Goal: Task Accomplishment & Management: Use online tool/utility

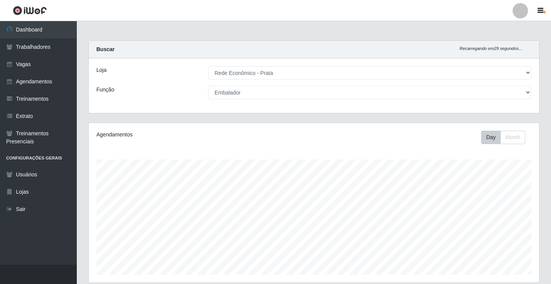
select select "192"
select select "1"
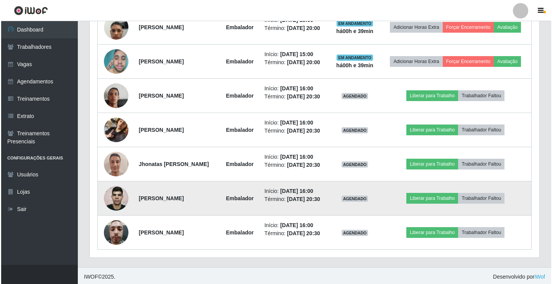
scroll to position [396, 0]
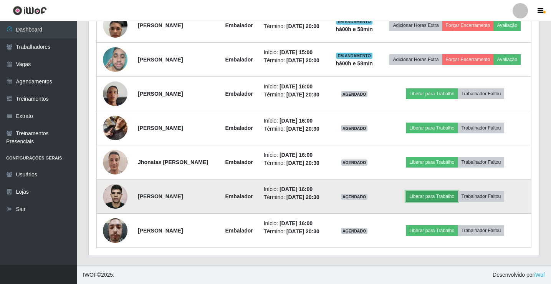
click at [434, 195] on button "Liberar para Trabalho" at bounding box center [432, 196] width 52 height 11
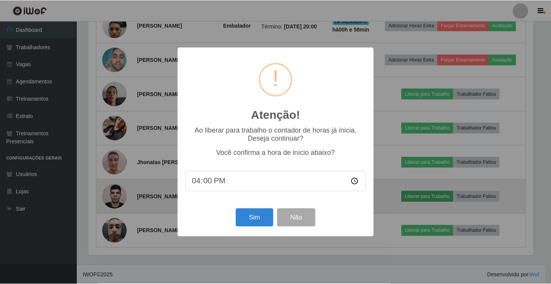
scroll to position [159, 446]
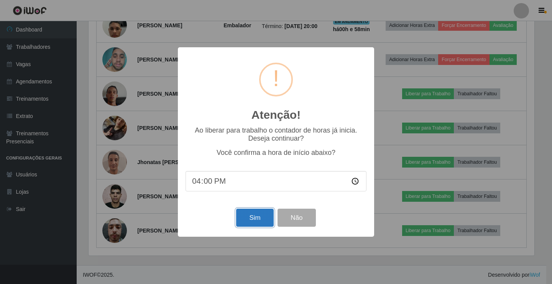
click at [243, 221] on button "Sim" at bounding box center [254, 217] width 37 height 18
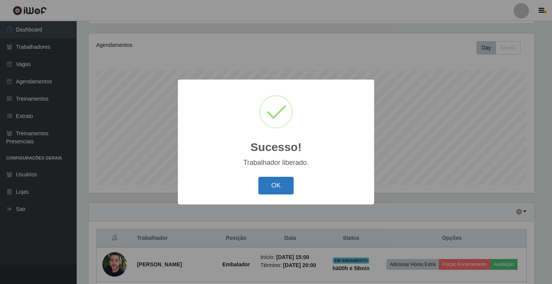
click at [280, 189] on button "OK" at bounding box center [277, 185] width 36 height 18
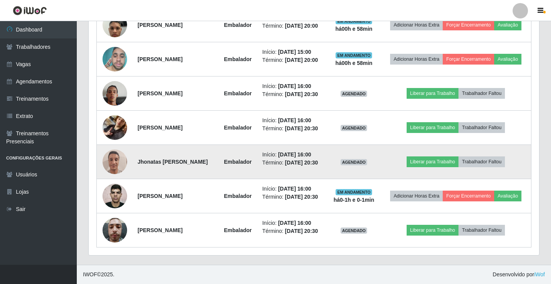
scroll to position [449, 0]
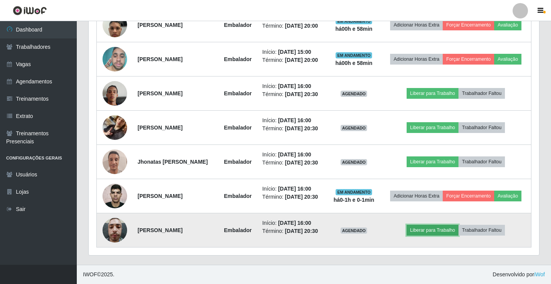
click at [435, 228] on button "Liberar para Trabalho" at bounding box center [432, 229] width 52 height 11
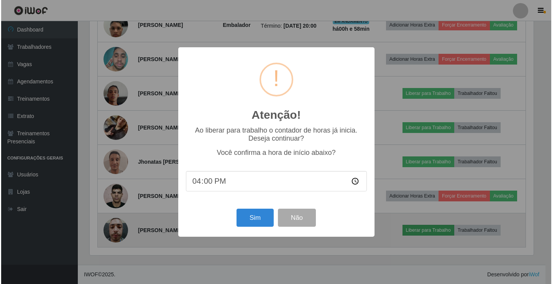
scroll to position [159, 446]
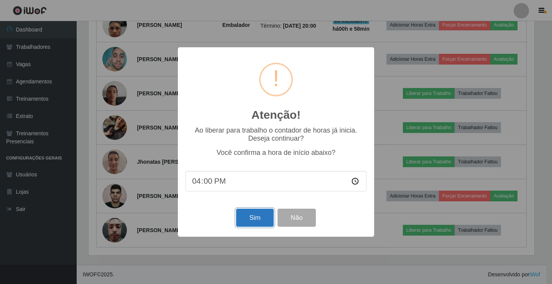
click at [254, 222] on button "Sim" at bounding box center [254, 217] width 37 height 18
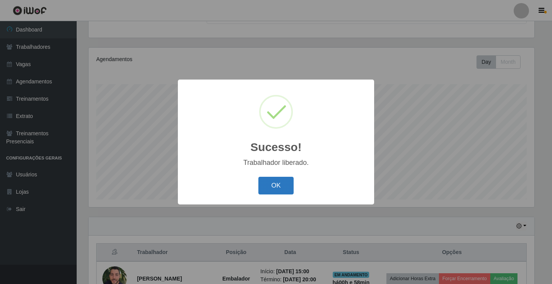
click at [273, 178] on button "OK" at bounding box center [277, 185] width 36 height 18
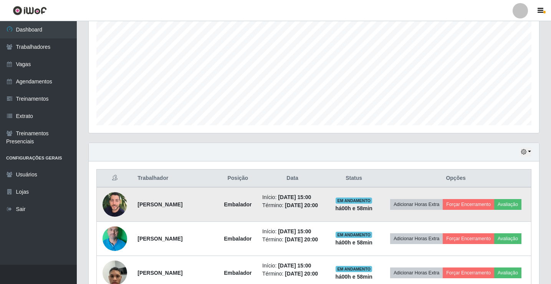
scroll to position [218, 0]
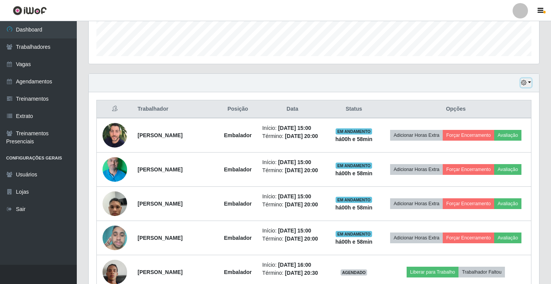
click at [529, 83] on button "button" at bounding box center [525, 82] width 11 height 9
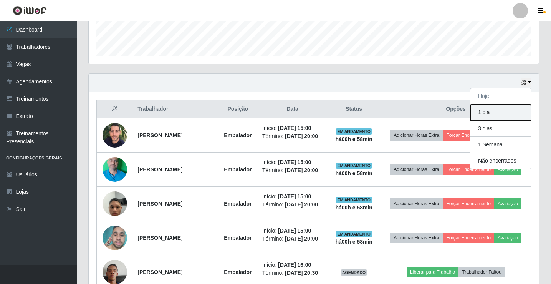
click at [503, 112] on button "1 dia" at bounding box center [500, 112] width 61 height 16
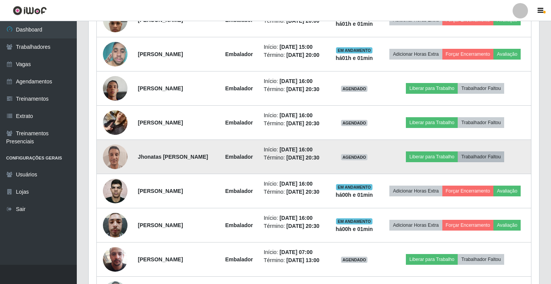
scroll to position [397, 0]
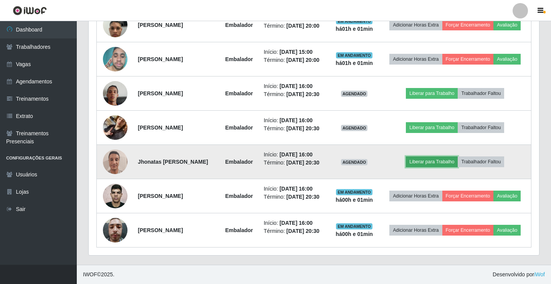
click at [434, 161] on button "Liberar para Trabalho" at bounding box center [432, 161] width 52 height 11
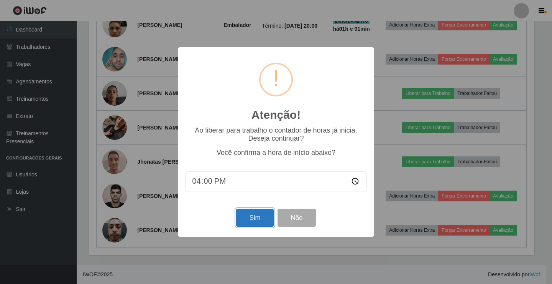
click at [262, 219] on button "Sim" at bounding box center [254, 217] width 37 height 18
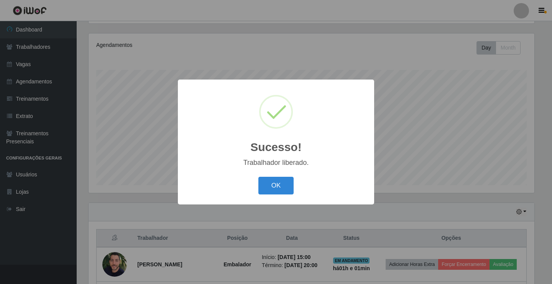
drag, startPoint x: 269, startPoint y: 191, endPoint x: 273, endPoint y: 190, distance: 4.7
click at [269, 191] on button "OK" at bounding box center [277, 185] width 36 height 18
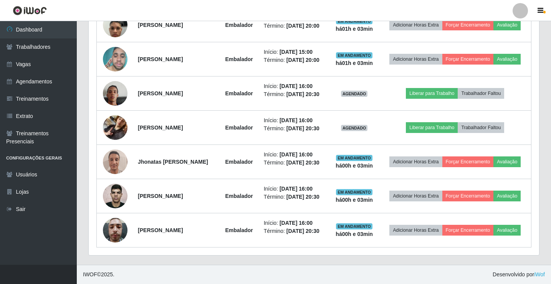
scroll to position [397, 0]
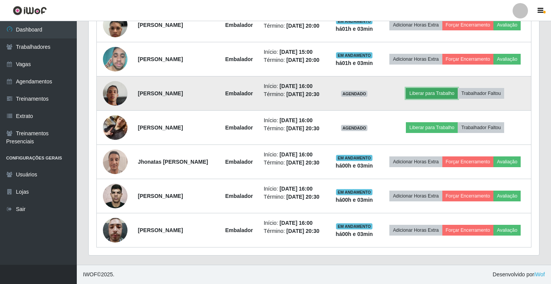
click at [435, 91] on button "Liberar para Trabalho" at bounding box center [432, 93] width 52 height 11
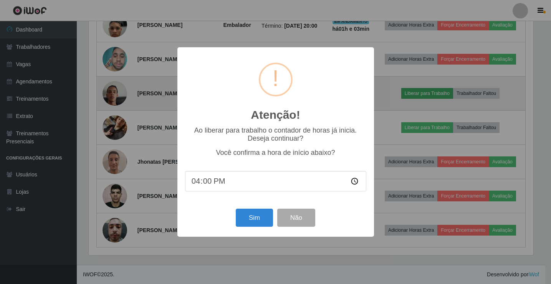
scroll to position [159, 446]
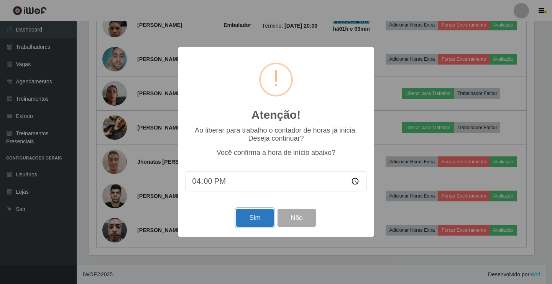
click at [256, 222] on button "Sim" at bounding box center [254, 217] width 37 height 18
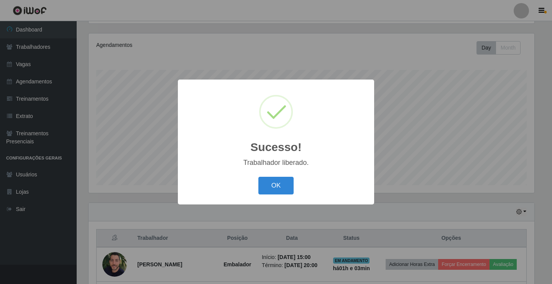
click at [272, 175] on div "OK Cancel" at bounding box center [276, 185] width 181 height 22
click at [274, 183] on button "OK" at bounding box center [277, 185] width 36 height 18
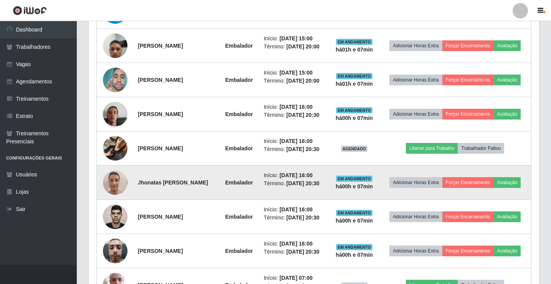
scroll to position [396, 0]
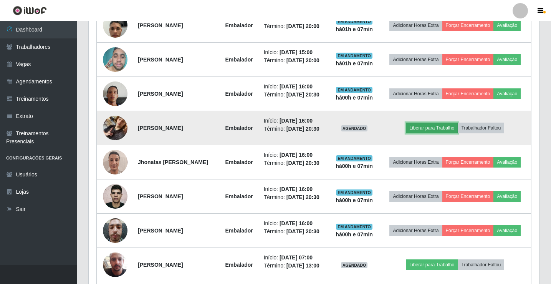
click at [441, 127] on button "Liberar para Trabalho" at bounding box center [432, 127] width 52 height 11
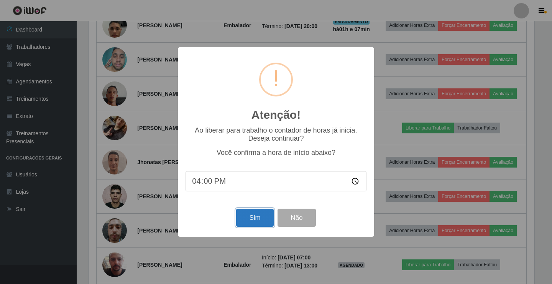
click at [254, 221] on button "Sim" at bounding box center [254, 217] width 37 height 18
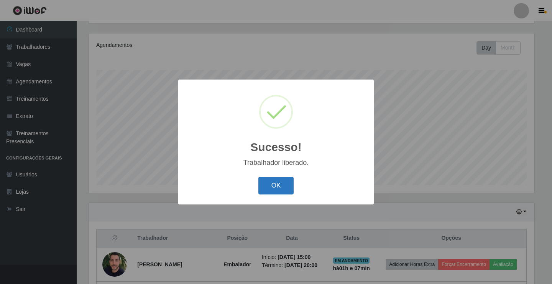
click at [276, 187] on button "OK" at bounding box center [277, 185] width 36 height 18
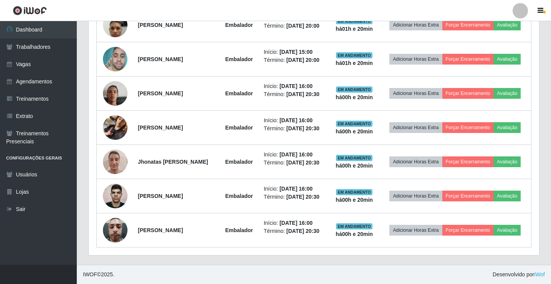
scroll to position [397, 0]
